Goal: Task Accomplishment & Management: Manage account settings

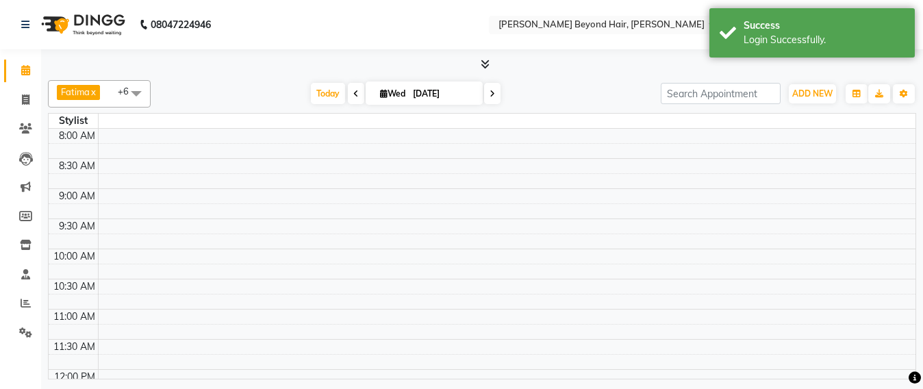
select select "en"
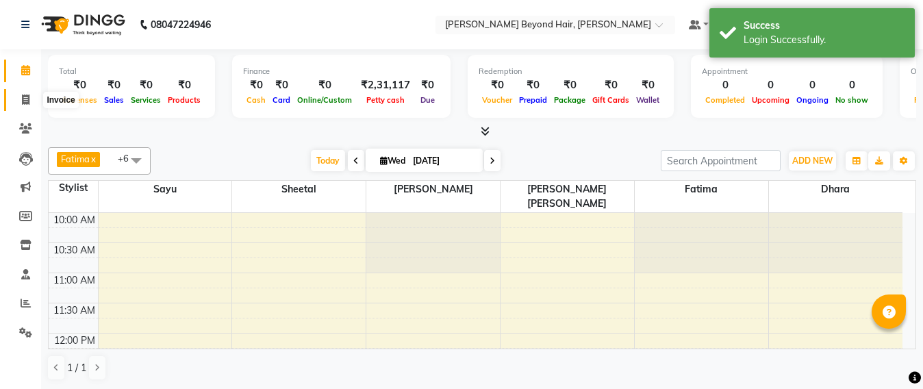
click at [32, 101] on span at bounding box center [26, 100] width 24 height 16
select select "service"
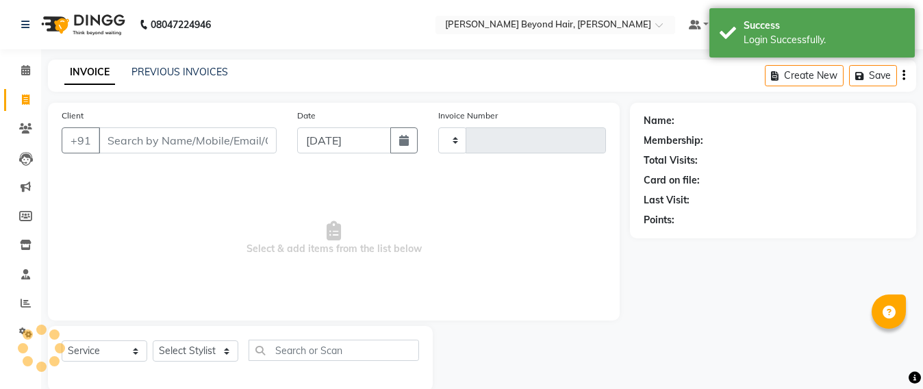
type input "1055"
select select "6352"
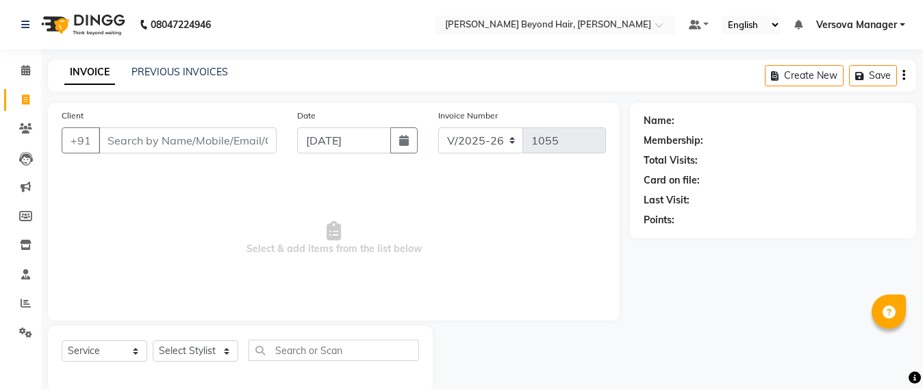
select select "48071"
click at [177, 66] on link "PREVIOUS INVOICES" at bounding box center [180, 72] width 97 height 12
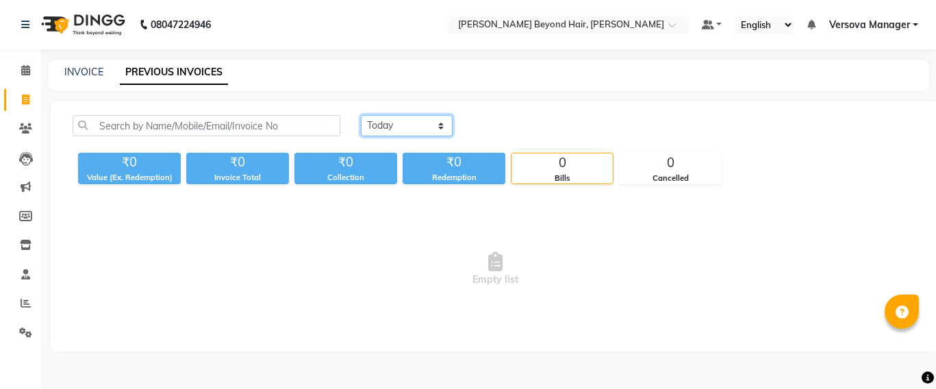
click at [445, 129] on select "[DATE] [DATE] Custom Range" at bounding box center [407, 125] width 92 height 21
select select "[DATE]"
click at [361, 115] on select "[DATE] [DATE] Custom Range" at bounding box center [407, 125] width 92 height 21
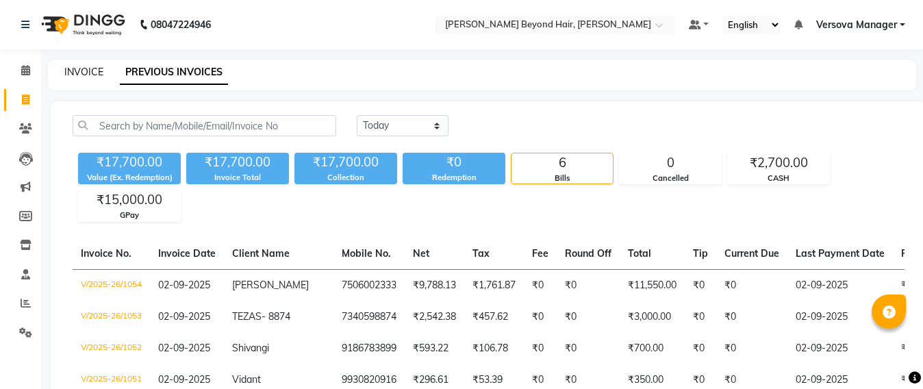
click at [76, 74] on link "INVOICE" at bounding box center [83, 72] width 39 height 12
select select "service"
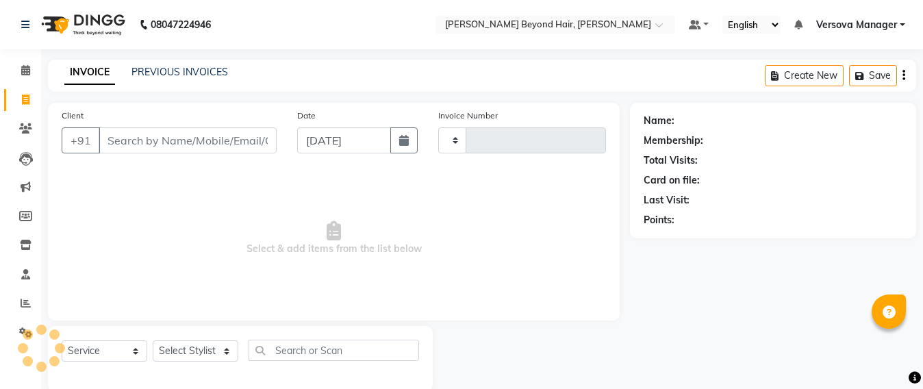
scroll to position [23, 0]
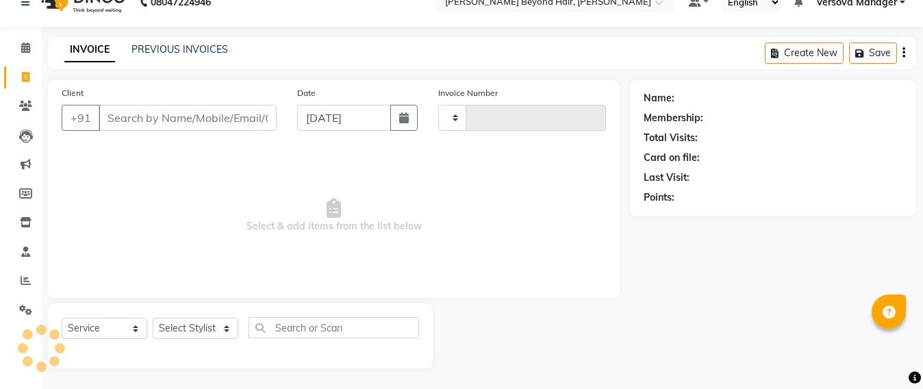
type input "1055"
select select "6352"
select select "48071"
click at [201, 49] on link "PREVIOUS INVOICES" at bounding box center [180, 49] width 97 height 12
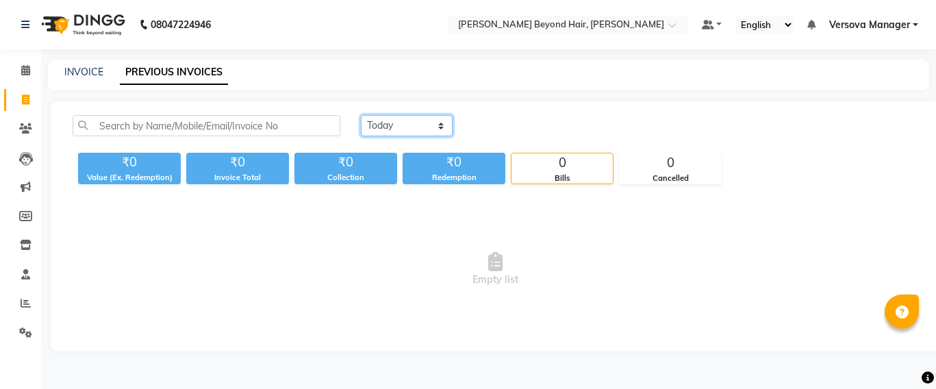
click at [440, 126] on select "[DATE] [DATE] Custom Range" at bounding box center [407, 125] width 92 height 21
select select "range"
click at [361, 115] on select "[DATE] [DATE] Custom Range" at bounding box center [407, 125] width 92 height 21
click at [390, 77] on div "INVOICE PREVIOUS INVOICES" at bounding box center [480, 72] width 865 height 14
click at [13, 304] on link "Reports" at bounding box center [20, 303] width 33 height 23
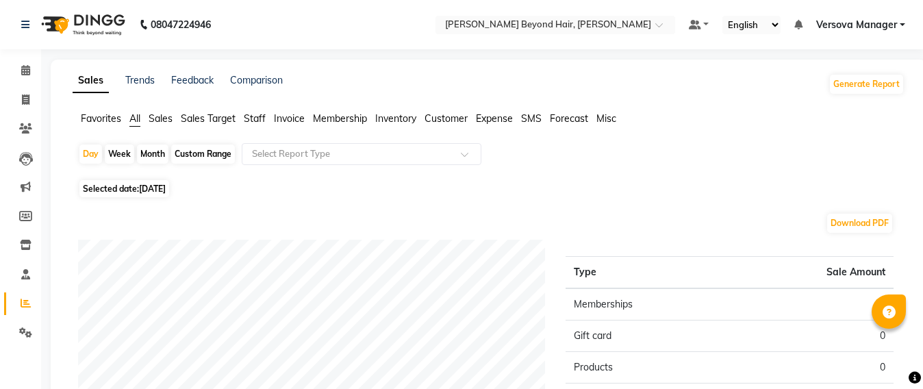
click at [258, 119] on span "Staff" at bounding box center [255, 118] width 22 height 12
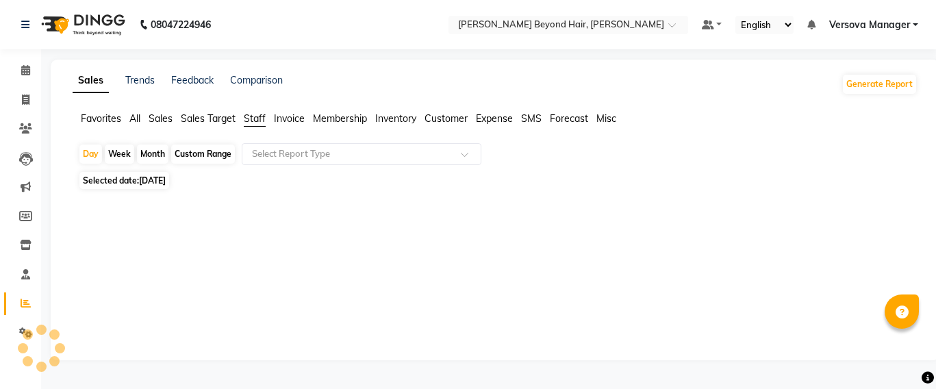
click at [219, 151] on div "Custom Range" at bounding box center [203, 154] width 64 height 19
select select "9"
select select "2025"
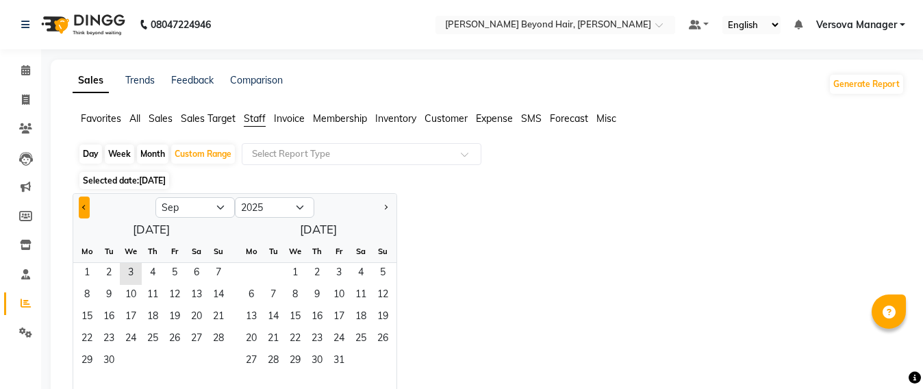
click at [83, 211] on button "Previous month" at bounding box center [84, 208] width 11 height 22
select select "8"
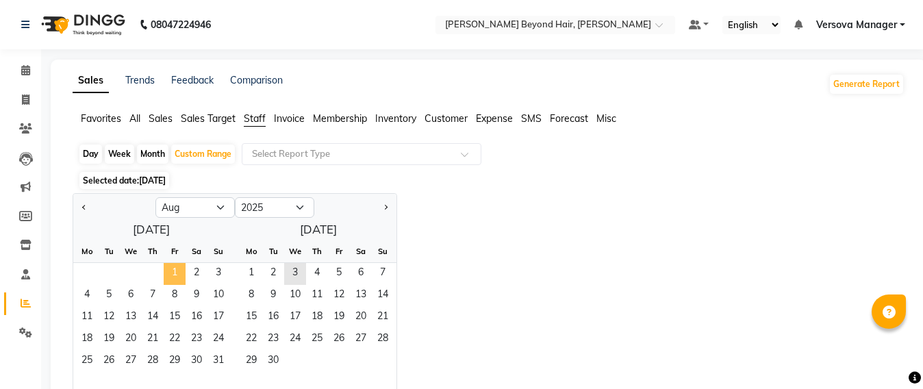
click at [177, 269] on span "1" at bounding box center [175, 274] width 22 height 22
click at [219, 358] on span "31" at bounding box center [219, 362] width 22 height 22
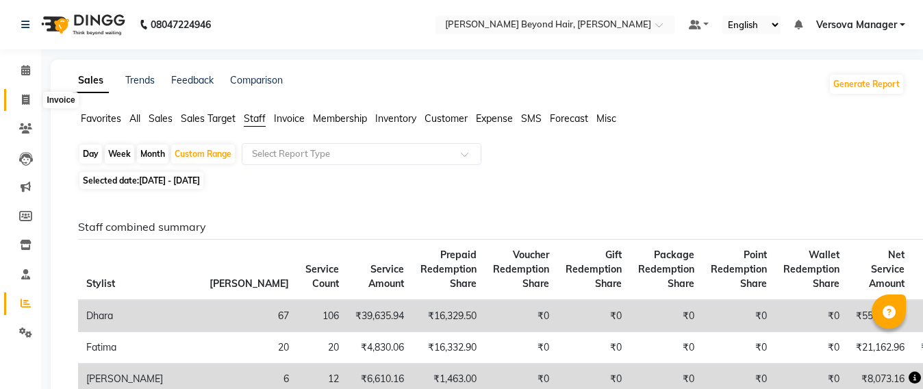
click at [18, 97] on span at bounding box center [26, 100] width 24 height 16
select select "service"
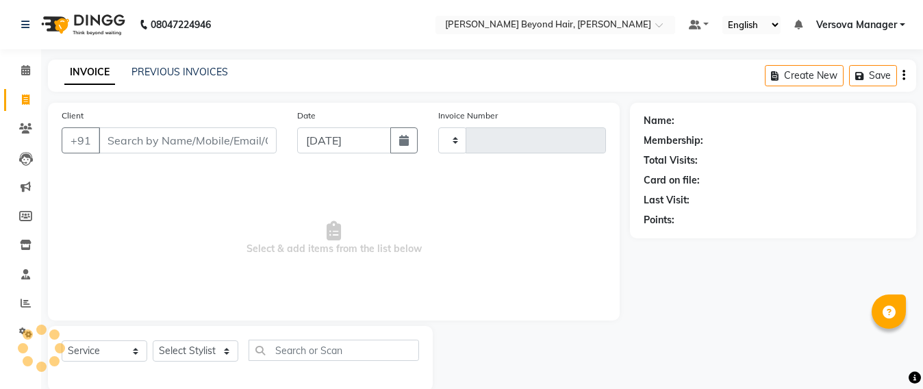
scroll to position [23, 0]
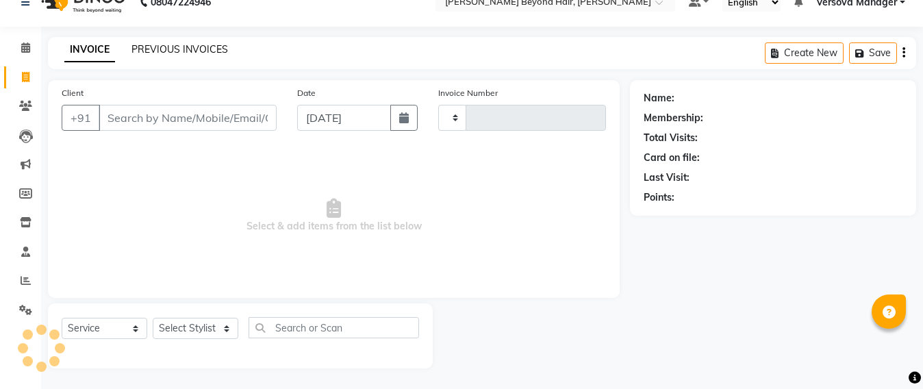
click at [190, 43] on link "PREVIOUS INVOICES" at bounding box center [180, 49] width 97 height 12
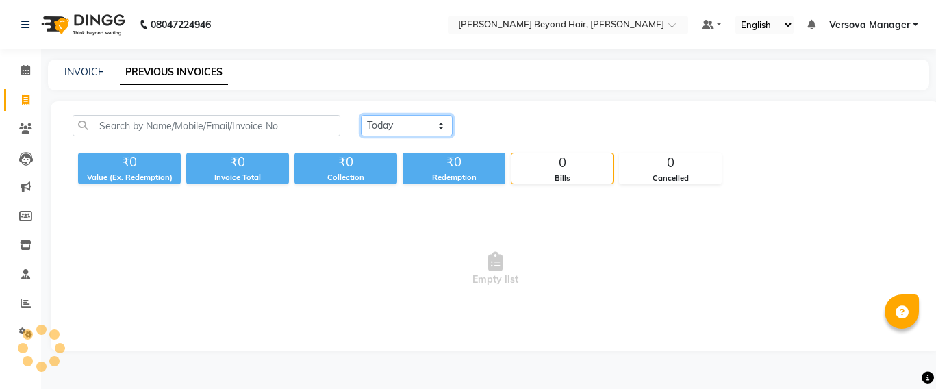
click at [434, 124] on select "[DATE] [DATE] Custom Range" at bounding box center [407, 125] width 92 height 21
click at [361, 115] on select "[DATE] [DATE] Custom Range" at bounding box center [407, 125] width 92 height 21
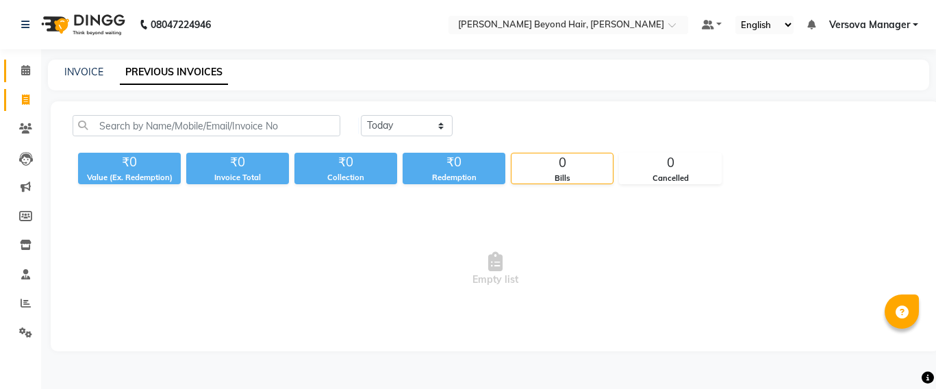
click at [9, 71] on link "Calendar" at bounding box center [20, 71] width 33 height 23
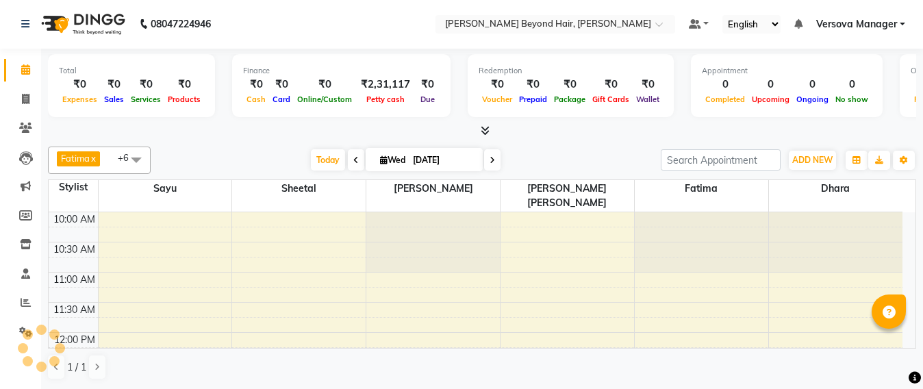
click at [353, 161] on icon at bounding box center [355, 160] width 5 height 8
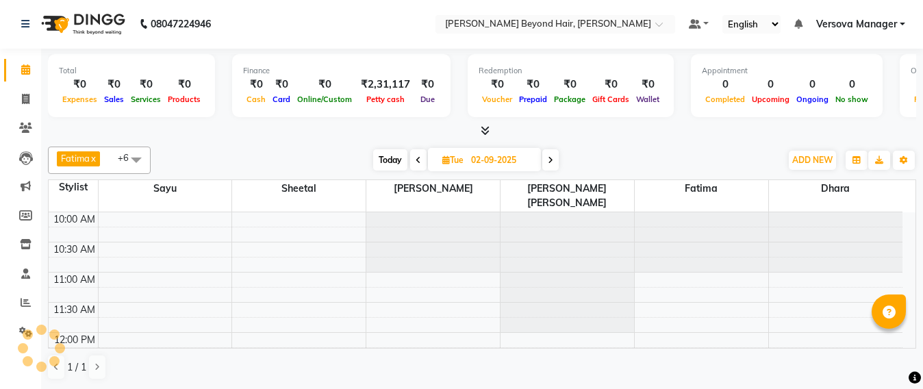
scroll to position [483, 0]
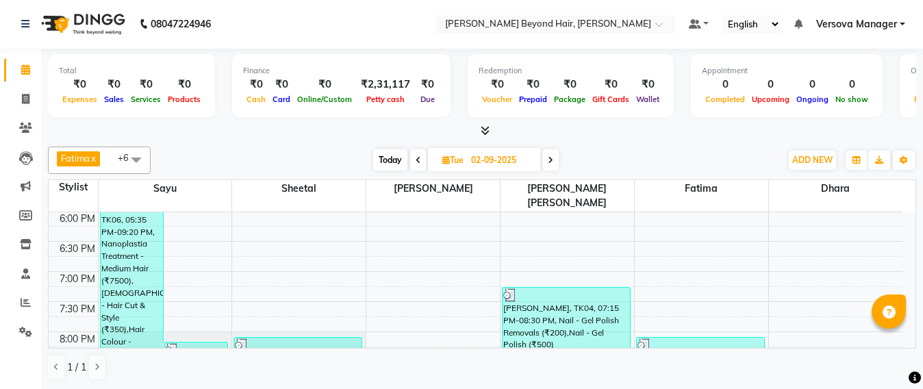
click at [425, 160] on span at bounding box center [418, 159] width 16 height 21
type input "01-09-2025"
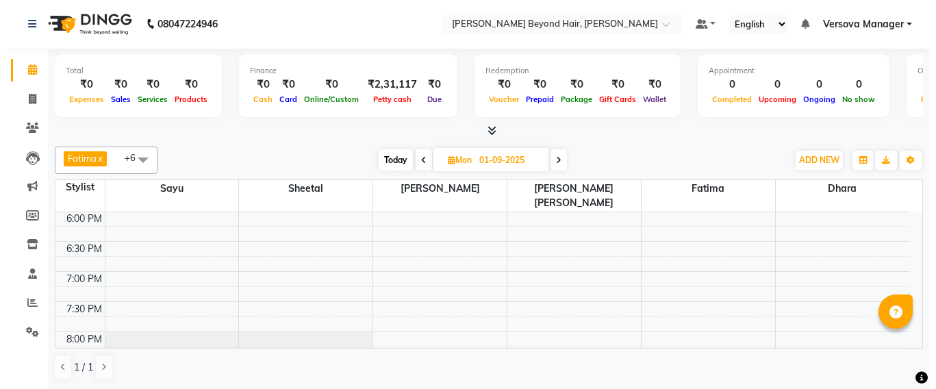
scroll to position [0, 0]
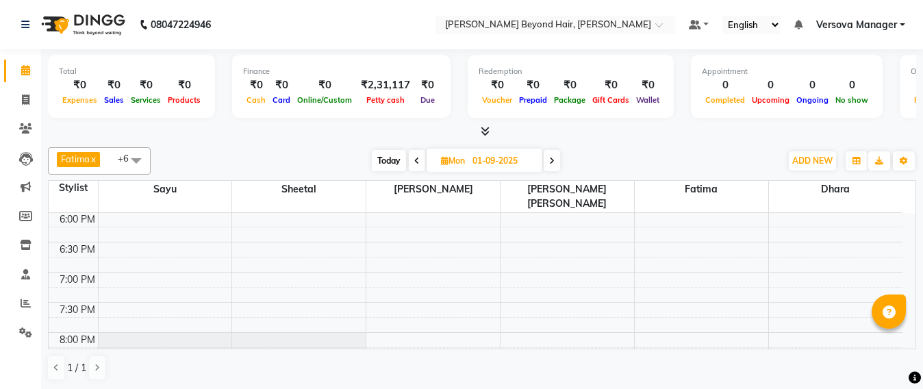
click at [901, 22] on link "Versova Manager" at bounding box center [861, 25] width 89 height 14
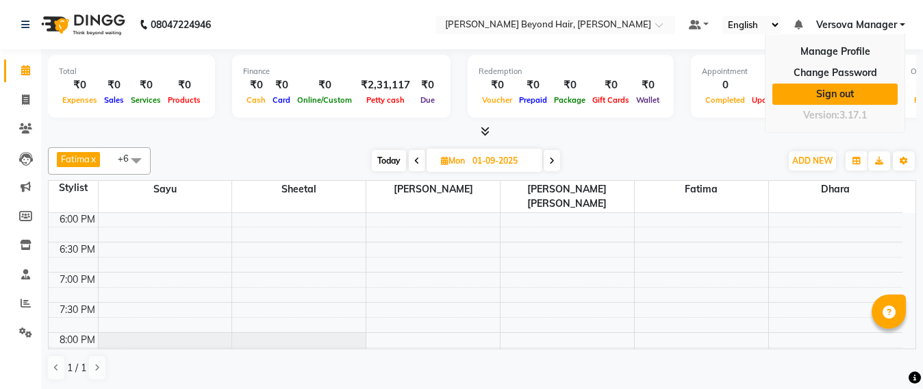
click at [847, 86] on link "Sign out" at bounding box center [835, 94] width 125 height 21
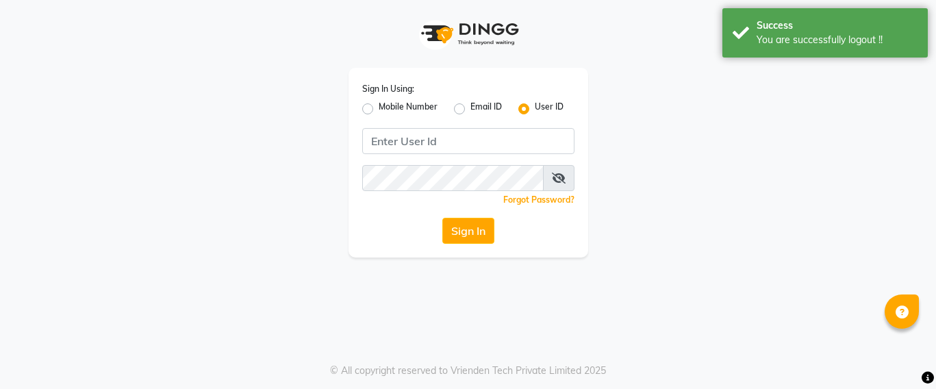
click at [379, 107] on label "Mobile Number" at bounding box center [408, 109] width 59 height 16
click at [379, 107] on input "Mobile Number" at bounding box center [383, 105] width 9 height 9
radio input "true"
radio input "false"
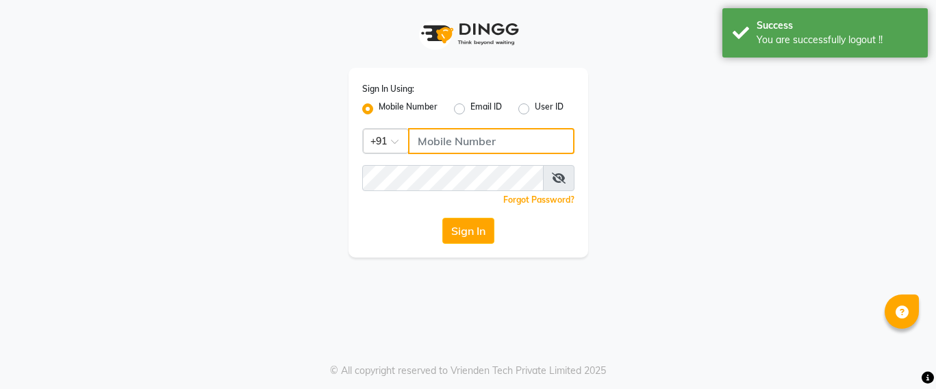
click at [438, 138] on input "Username" at bounding box center [491, 141] width 166 height 26
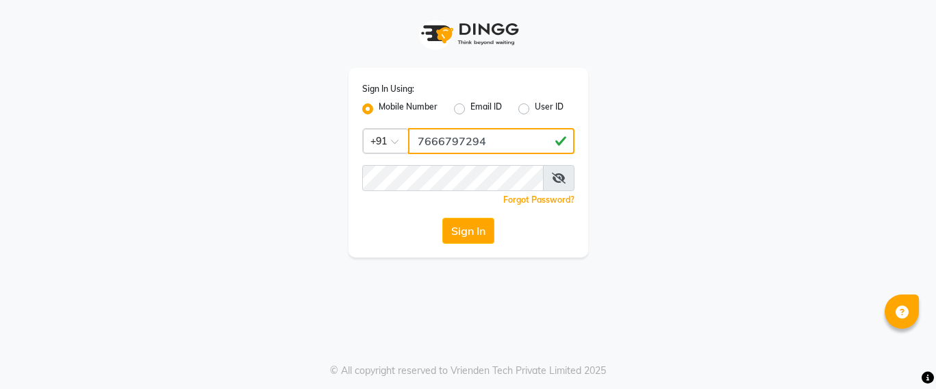
type input "7666797294"
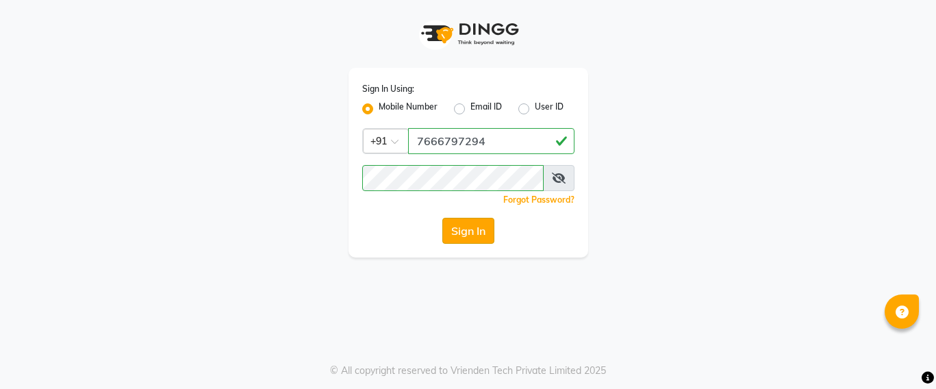
click at [469, 240] on button "Sign In" at bounding box center [469, 231] width 52 height 26
